Goal: Information Seeking & Learning: Check status

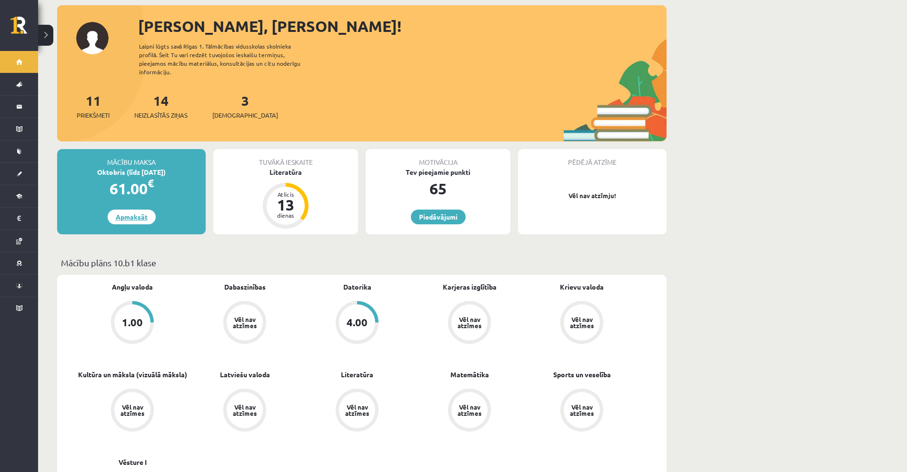
scroll to position [48, 0]
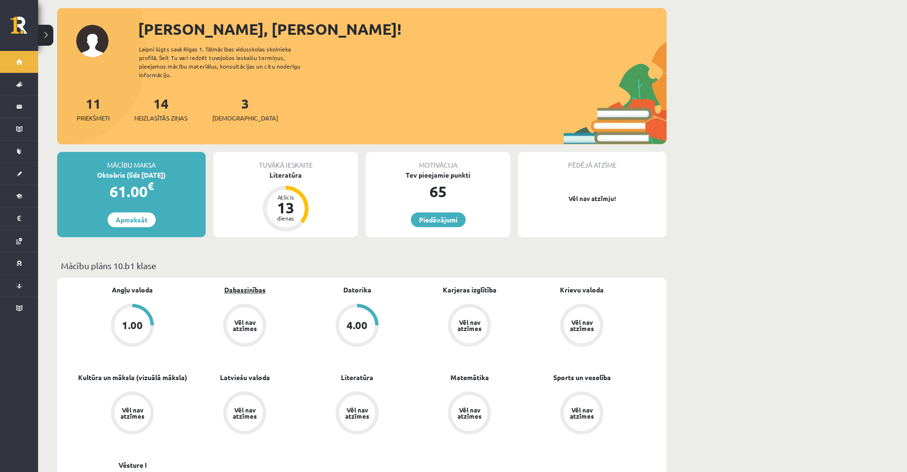
click at [242, 285] on link "Dabaszinības" at bounding box center [244, 290] width 41 height 10
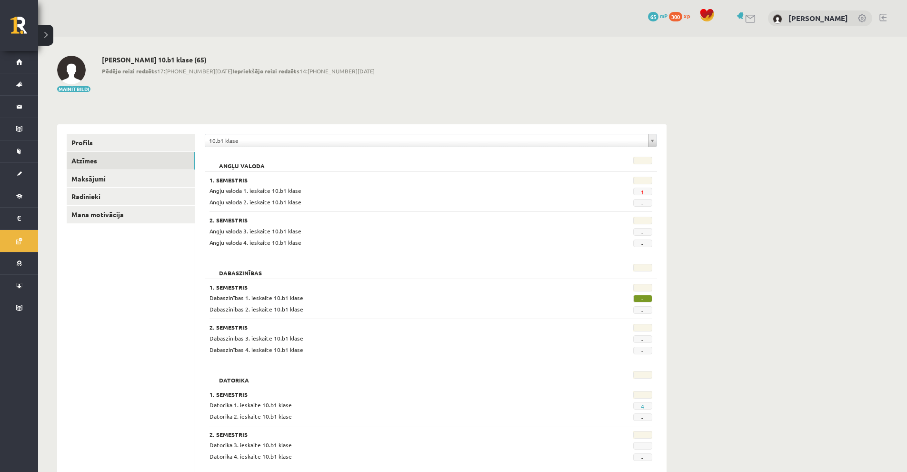
click at [637, 298] on span "-" at bounding box center [642, 299] width 19 height 8
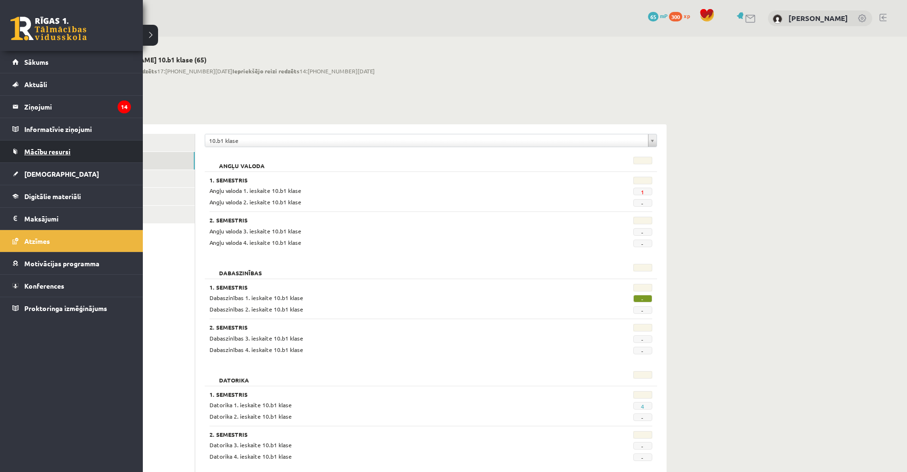
click at [52, 160] on link "Mācību resursi" at bounding box center [71, 151] width 119 height 22
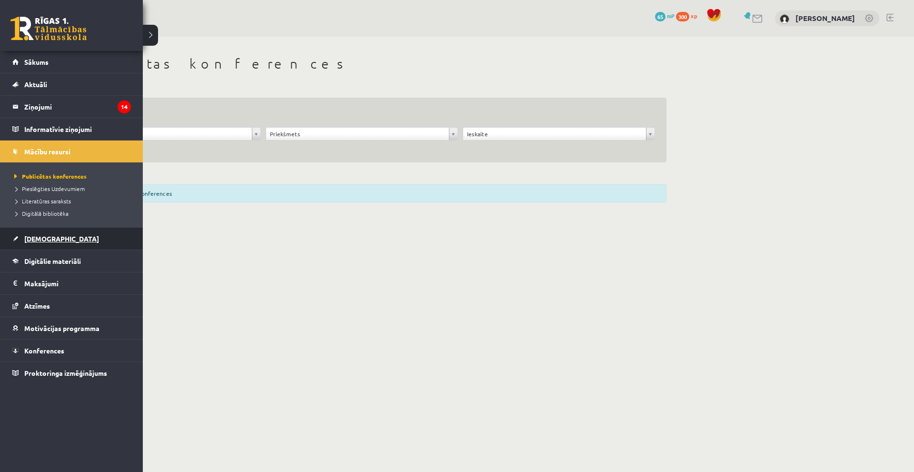
click at [50, 239] on span "[DEMOGRAPHIC_DATA]" at bounding box center [61, 238] width 75 height 9
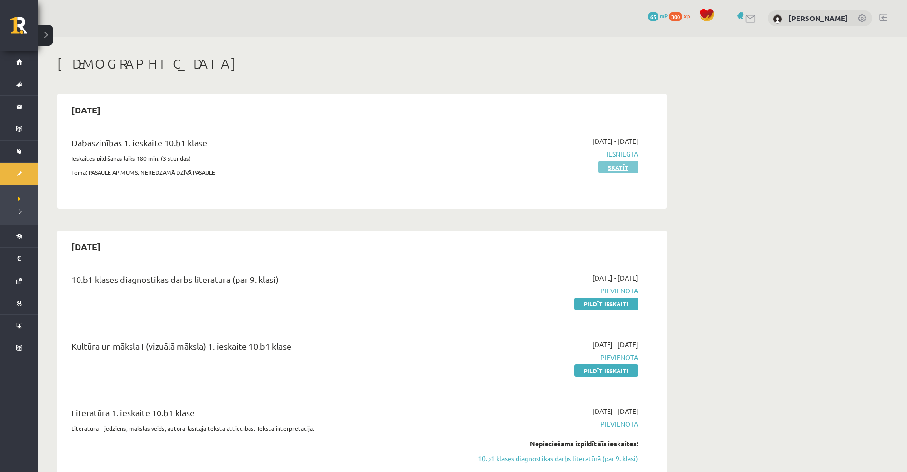
click at [630, 166] on link "Skatīt" at bounding box center [618, 167] width 40 height 12
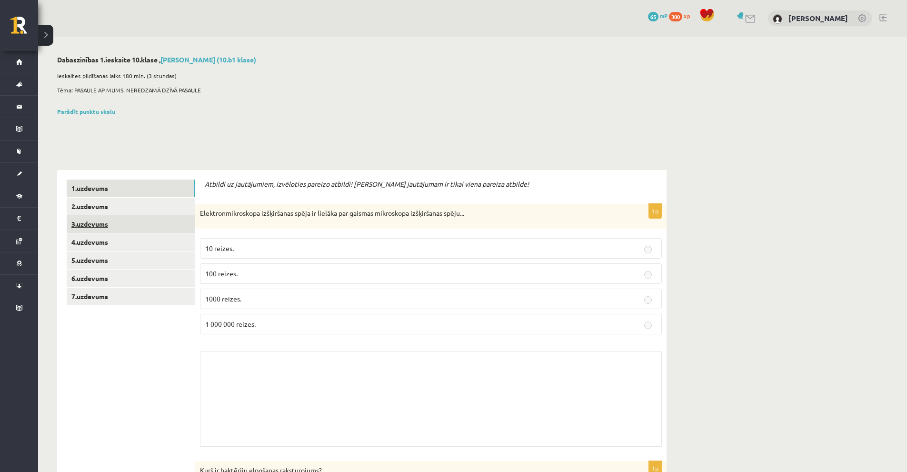
click at [129, 228] on link "3.uzdevums" at bounding box center [131, 224] width 128 height 18
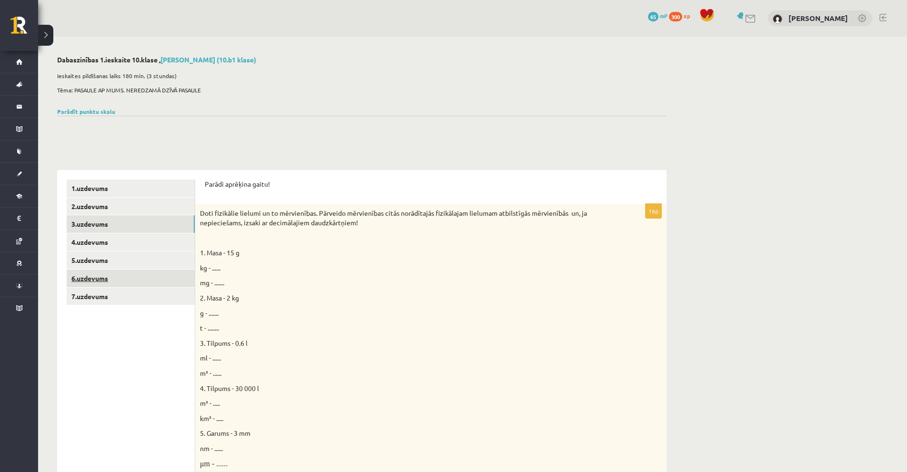
click at [133, 279] on link "6.uzdevums" at bounding box center [131, 278] width 128 height 18
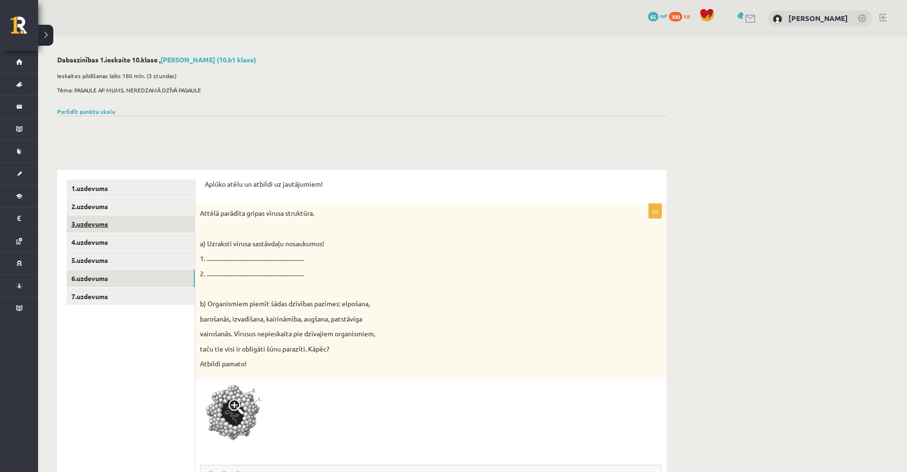
click at [100, 230] on link "3.uzdevums" at bounding box center [131, 224] width 128 height 18
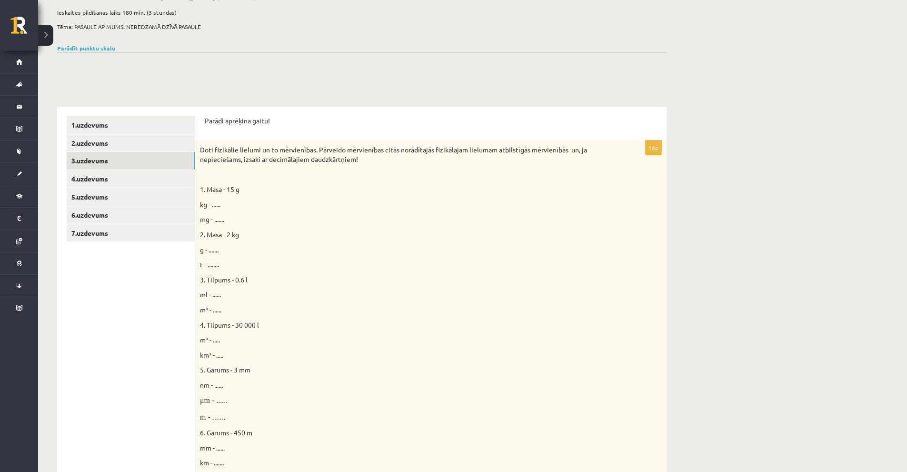
scroll to position [48, 0]
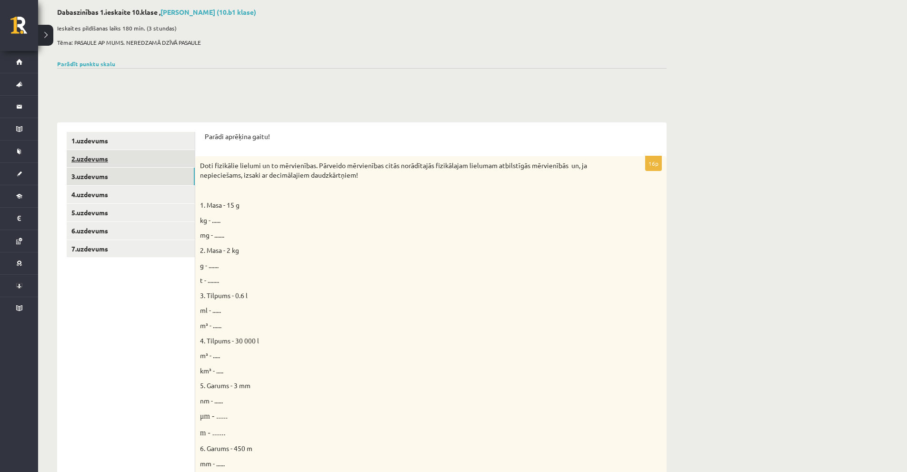
click at [148, 163] on link "2.uzdevums" at bounding box center [131, 159] width 128 height 18
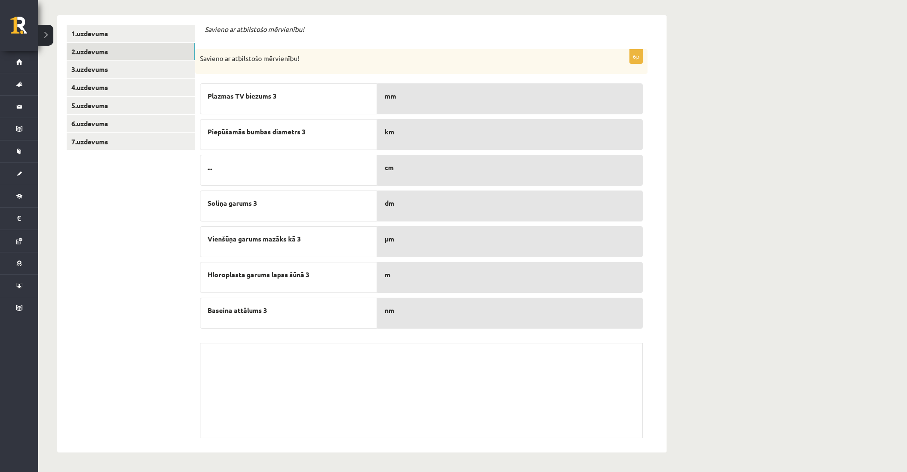
scroll to position [0, 0]
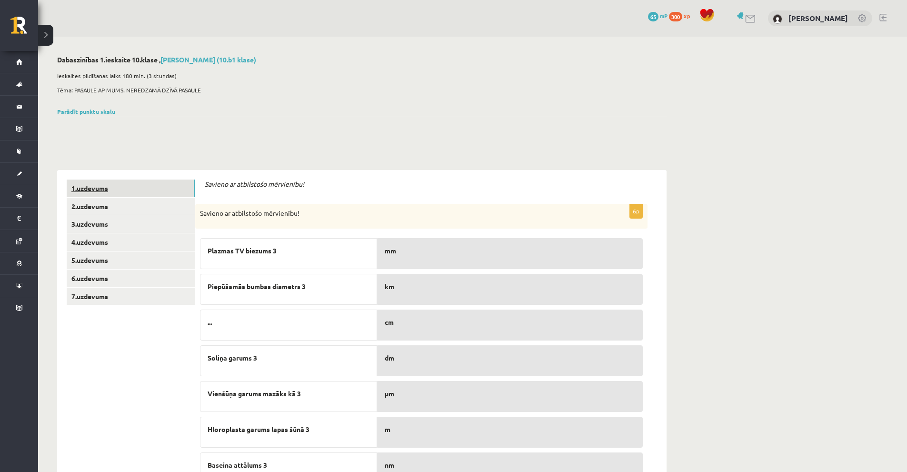
click at [120, 189] on link "1.uzdevums" at bounding box center [131, 188] width 128 height 18
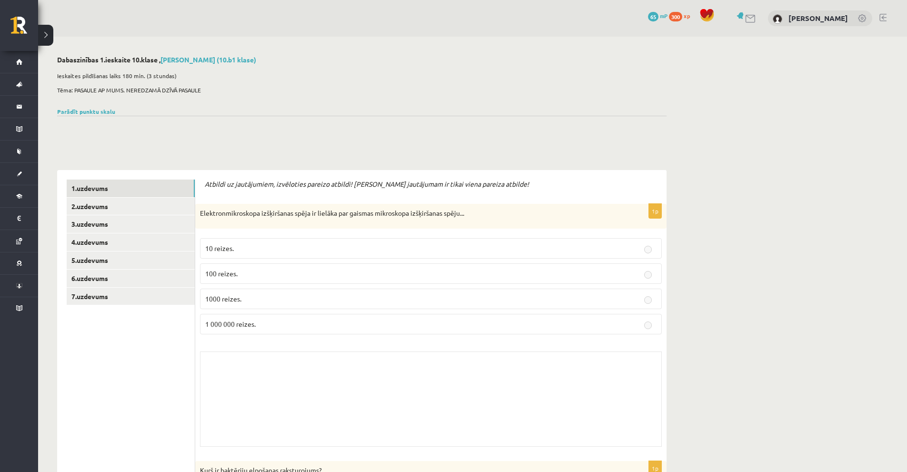
click at [96, 108] on link "Parādīt punktu skalu" at bounding box center [86, 112] width 58 height 8
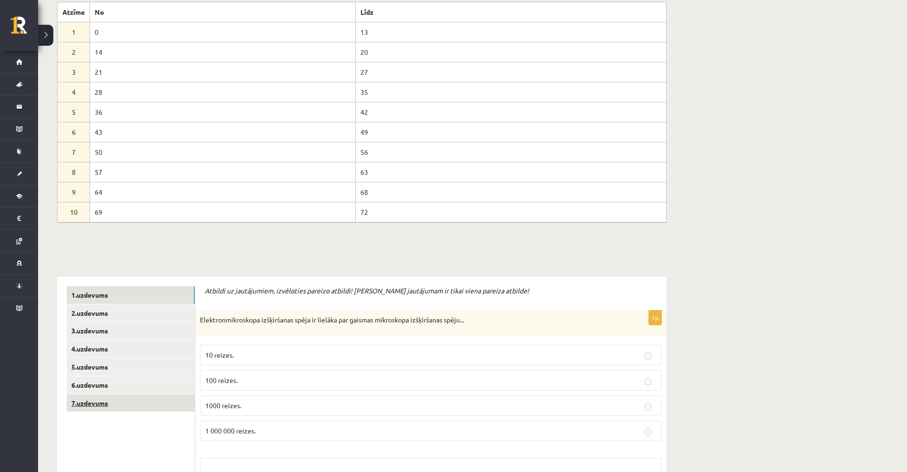
scroll to position [333, 0]
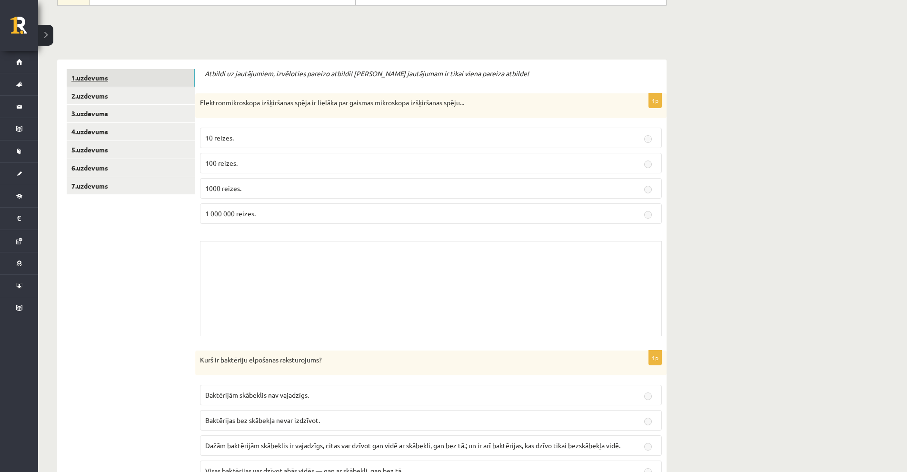
click at [93, 71] on link "1.uzdevums" at bounding box center [131, 78] width 128 height 18
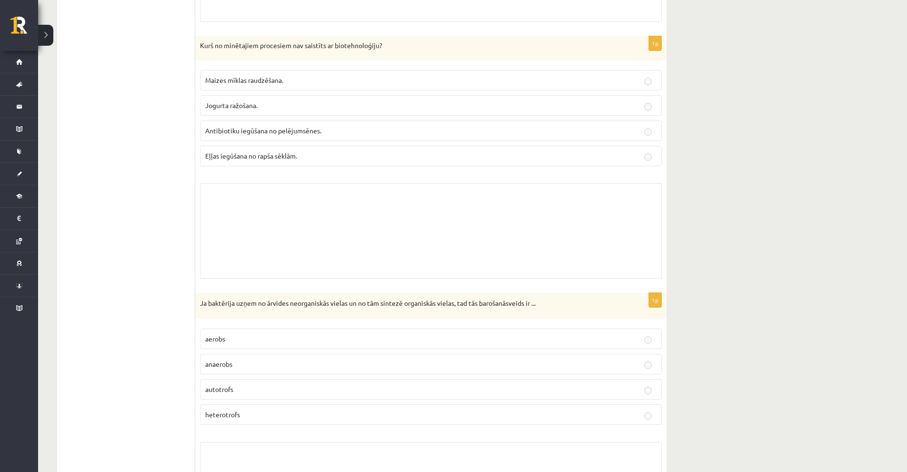
scroll to position [3571, 0]
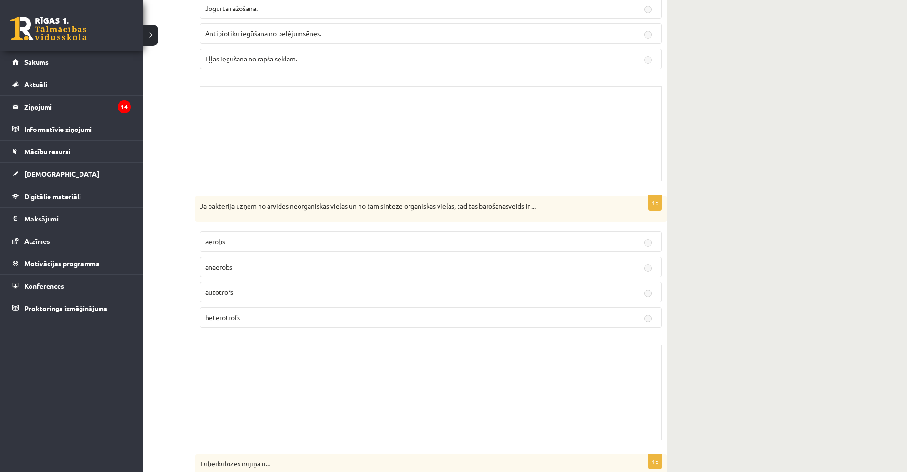
click at [45, 36] on link at bounding box center [48, 29] width 76 height 24
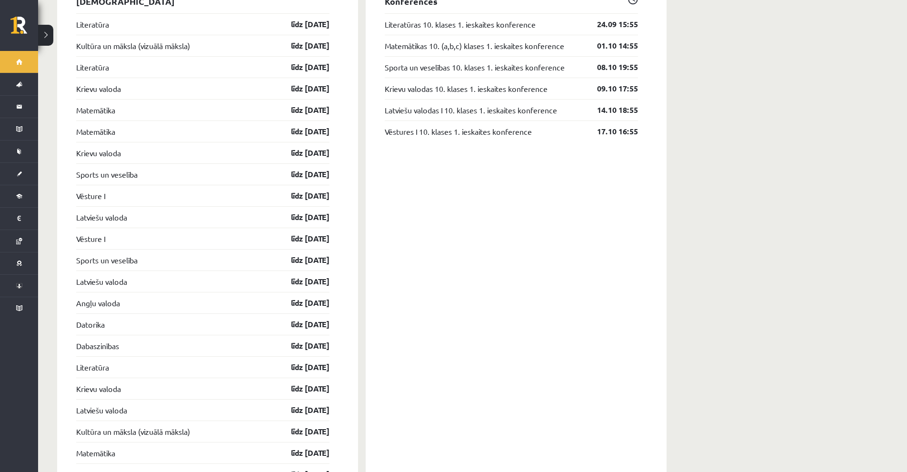
scroll to position [905, 0]
